Goal: Navigation & Orientation: Find specific page/section

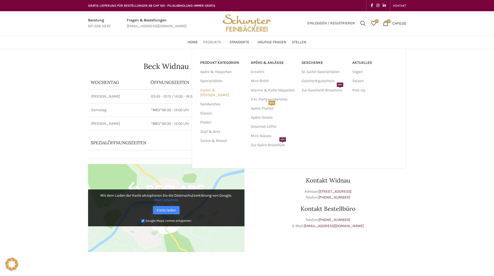
click at [215, 89] on link "Gipfeli & [PERSON_NAME]" at bounding box center [222, 93] width 44 height 14
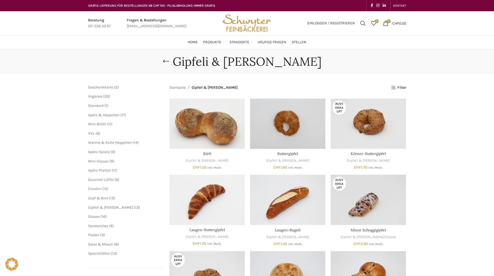
click at [101, 216] on span "16 16 Produkte" at bounding box center [103, 216] width 7 height 5
click at [95, 218] on span "Süsses" at bounding box center [94, 216] width 12 height 5
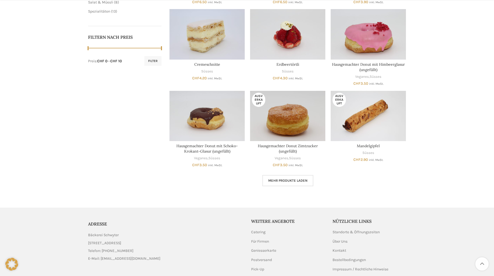
scroll to position [245, 0]
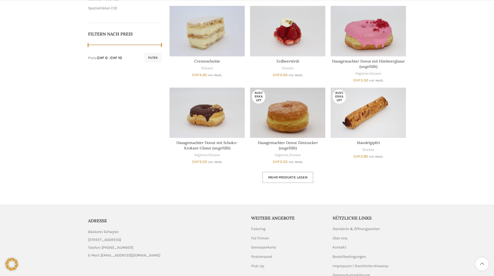
click at [301, 179] on link "Mehr Produkte laden" at bounding box center [288, 177] width 51 height 11
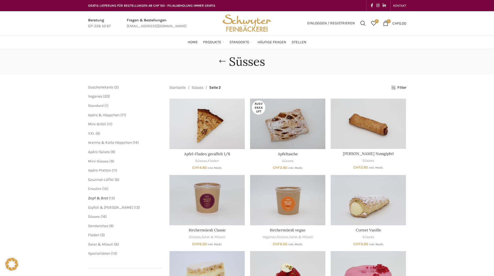
click at [107, 199] on span "Zopf & Brot" at bounding box center [98, 198] width 20 height 5
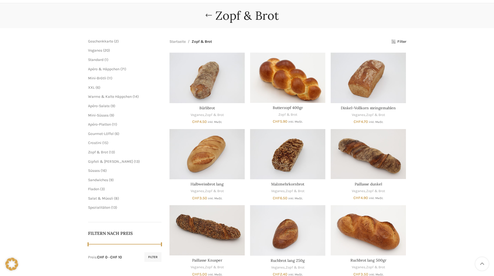
scroll to position [54, 0]
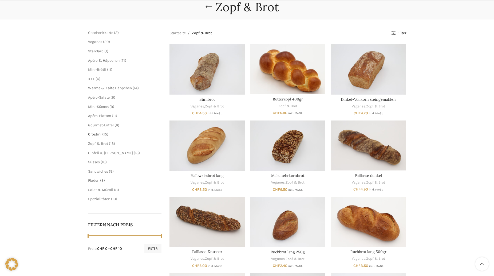
click at [99, 135] on span "Crostini" at bounding box center [94, 134] width 13 height 5
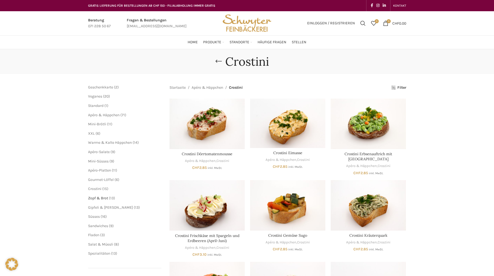
click at [104, 198] on span "Zopf & Brot" at bounding box center [98, 198] width 20 height 5
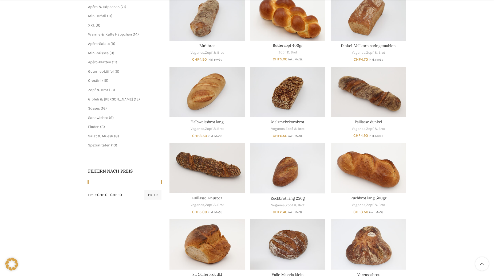
scroll to position [109, 0]
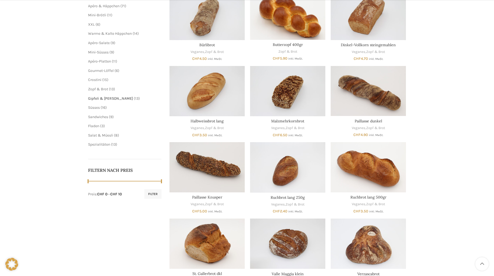
click at [109, 100] on span "Gipfeli & [PERSON_NAME]" at bounding box center [110, 98] width 45 height 5
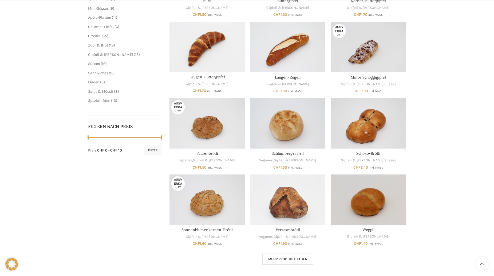
scroll to position [163, 0]
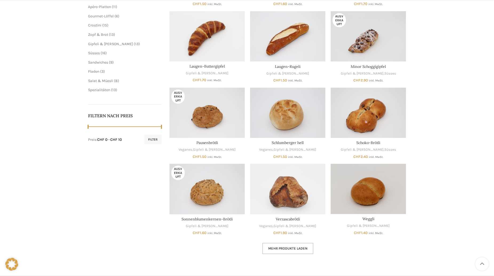
click at [285, 247] on span "Mehr Produkte laden" at bounding box center [287, 248] width 39 height 4
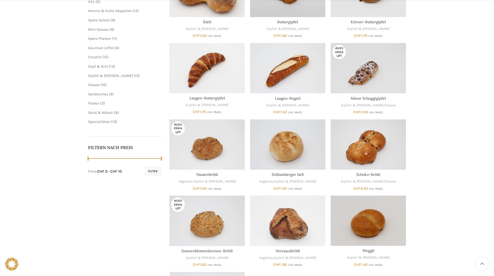
scroll to position [191, 0]
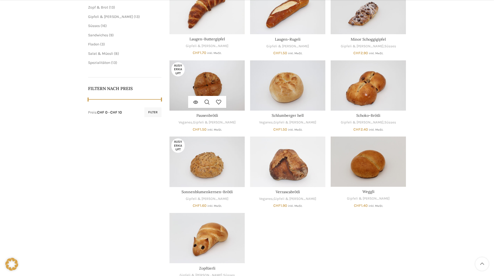
click at [196, 75] on img "Pausenbrötli" at bounding box center [207, 85] width 75 height 50
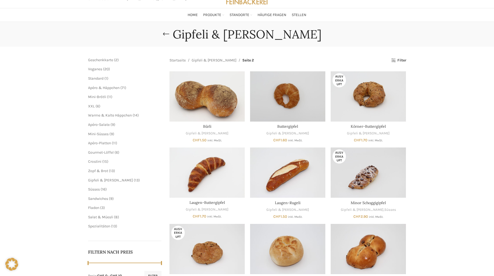
scroll to position [0, 0]
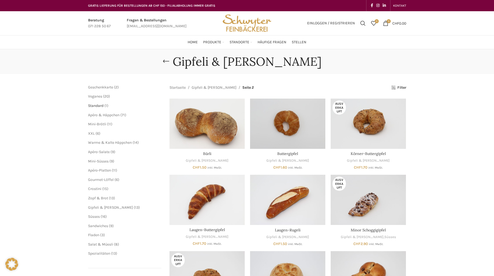
click at [99, 106] on span "Standard" at bounding box center [95, 105] width 15 height 5
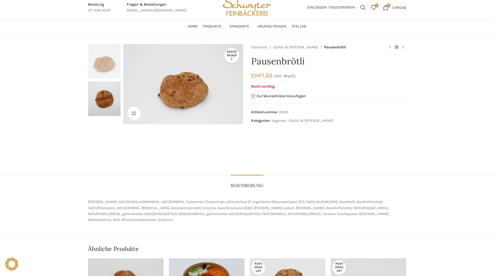
scroll to position [27, 0]
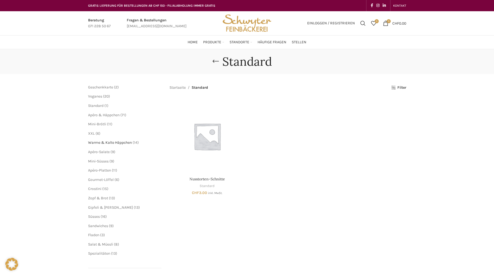
click at [120, 144] on span "Warme & Kalte Häppchen" at bounding box center [110, 142] width 44 height 5
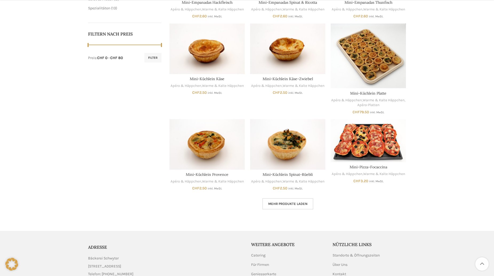
scroll to position [136, 0]
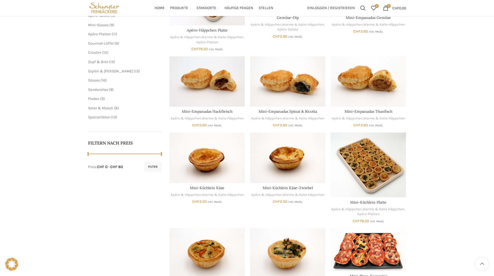
click at [100, 99] on span "3 3 Produkte" at bounding box center [102, 98] width 6 height 5
click at [94, 99] on span "Fladen" at bounding box center [93, 98] width 11 height 5
